Goal: Information Seeking & Learning: Learn about a topic

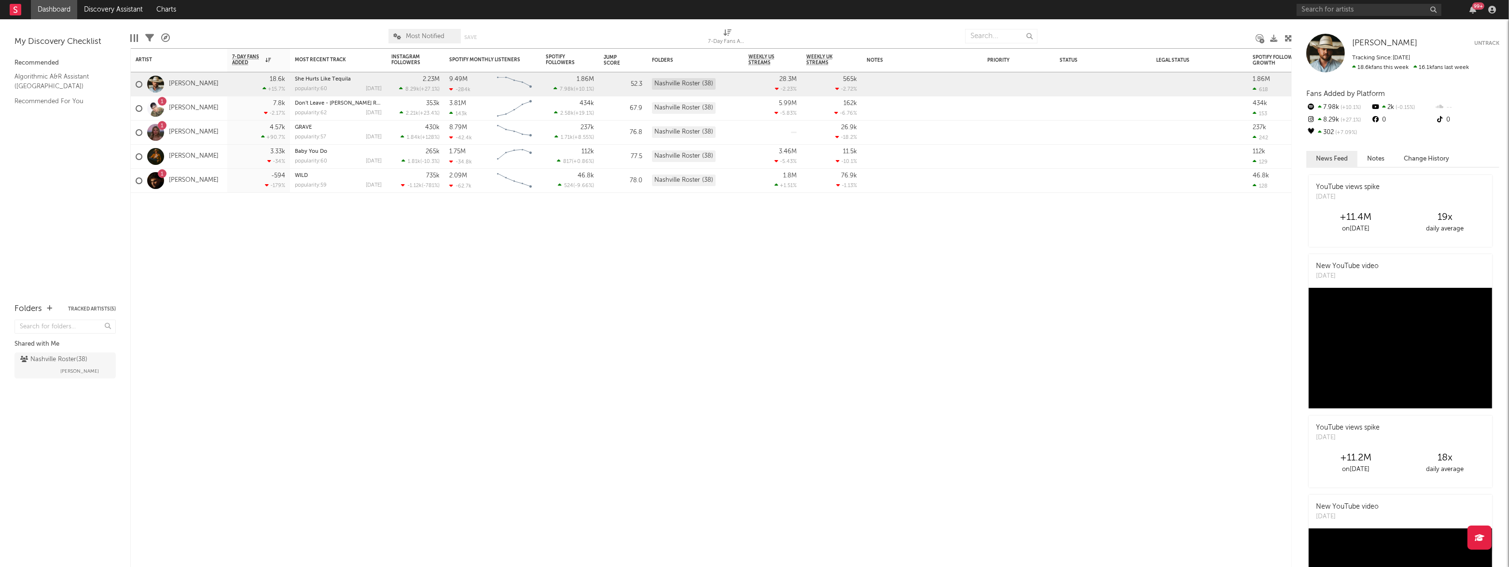
click at [46, 8] on link "Dashboard" at bounding box center [54, 9] width 46 height 19
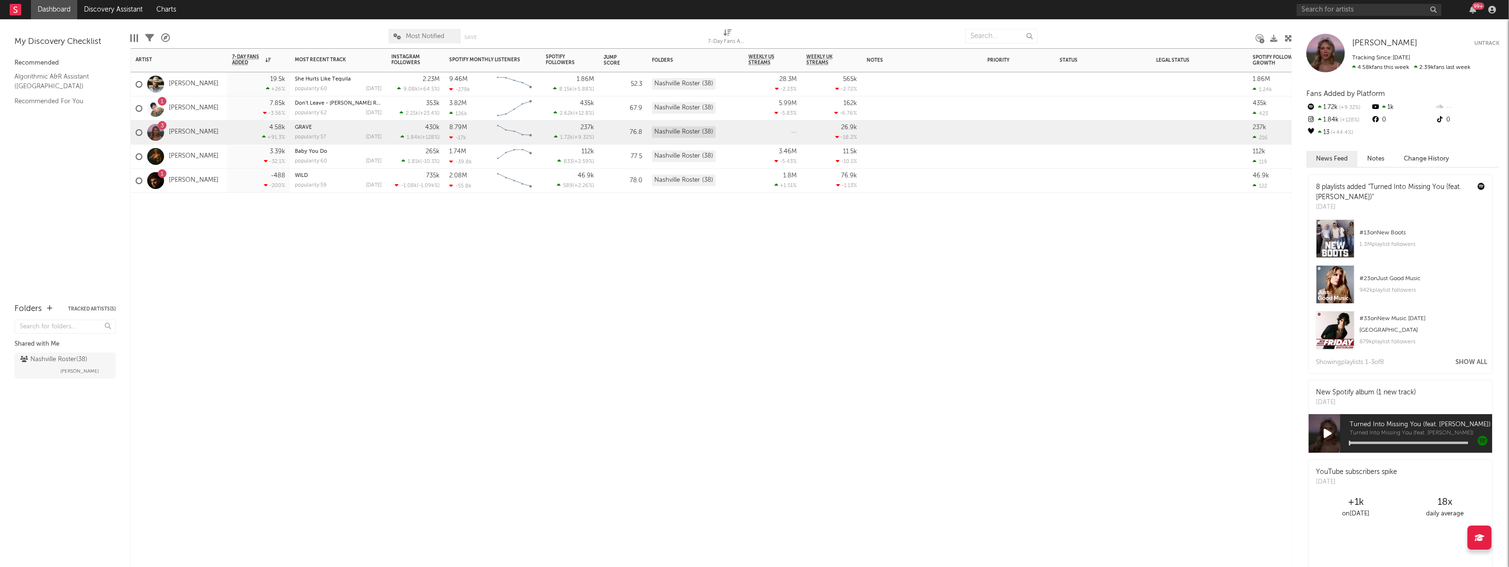
click at [238, 112] on div "7.85k -3.56 %" at bounding box center [258, 108] width 53 height 24
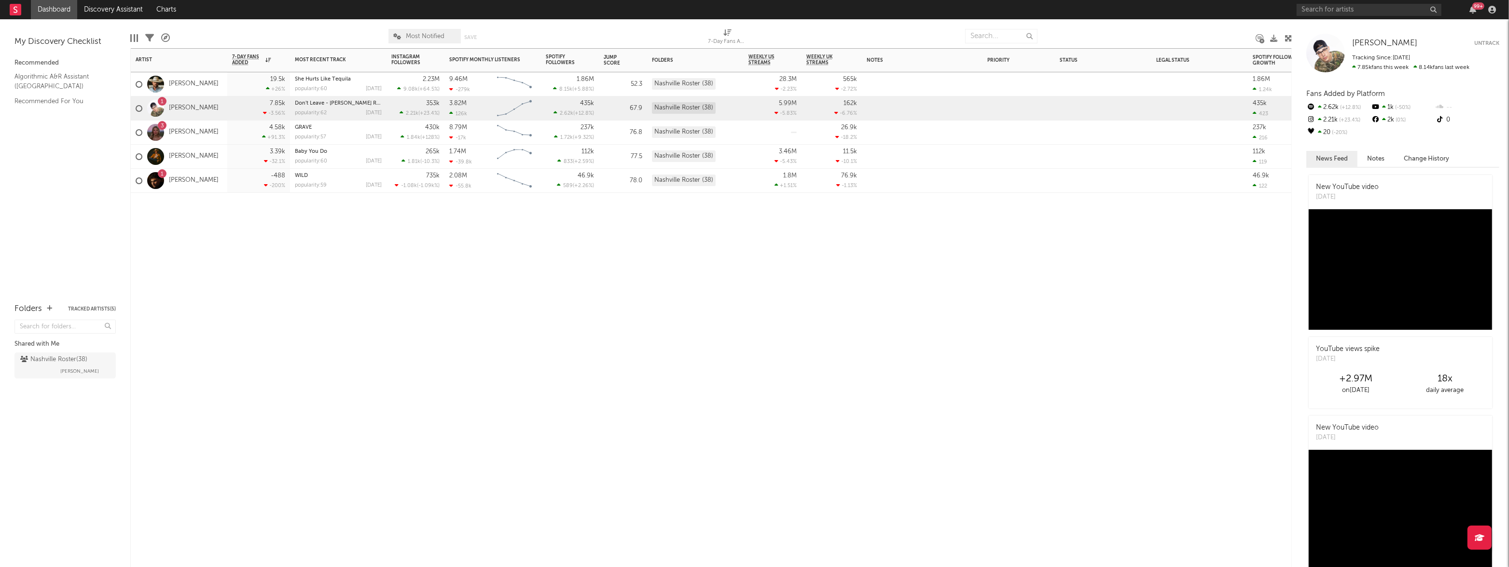
click at [216, 132] on div "3 [PERSON_NAME]" at bounding box center [179, 133] width 96 height 24
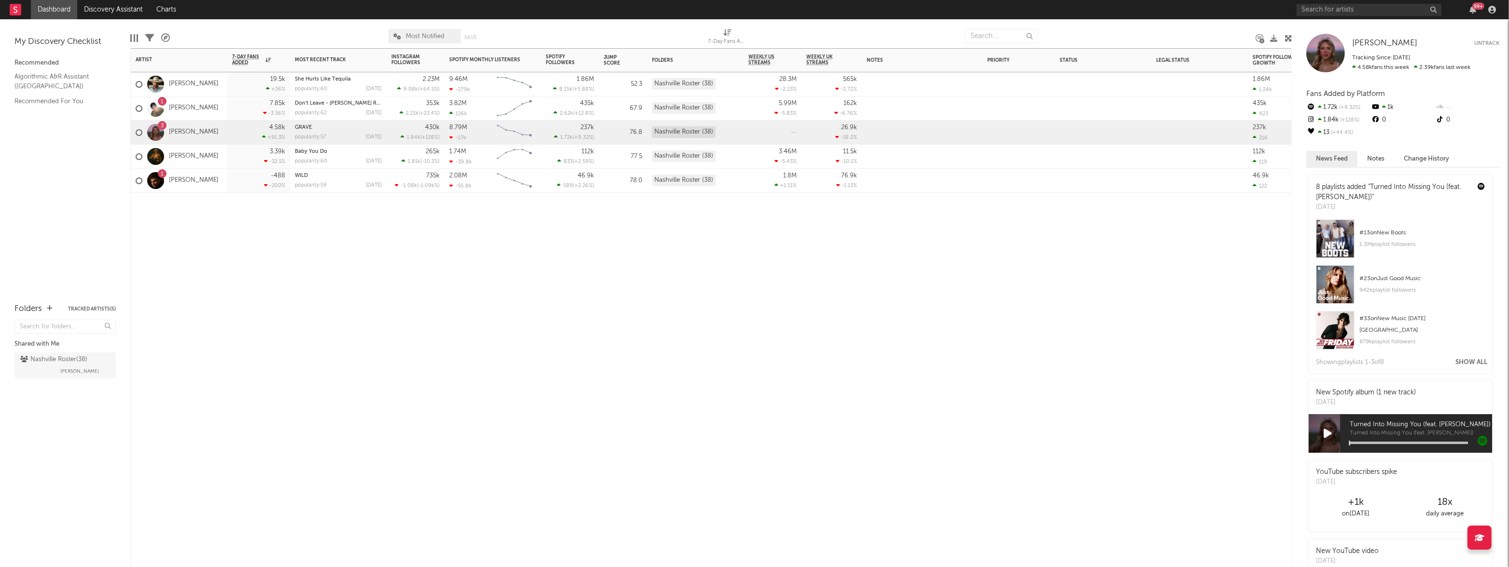
click at [1468, 361] on button "Show All" at bounding box center [1471, 362] width 32 height 6
